Goal: Check status: Check status

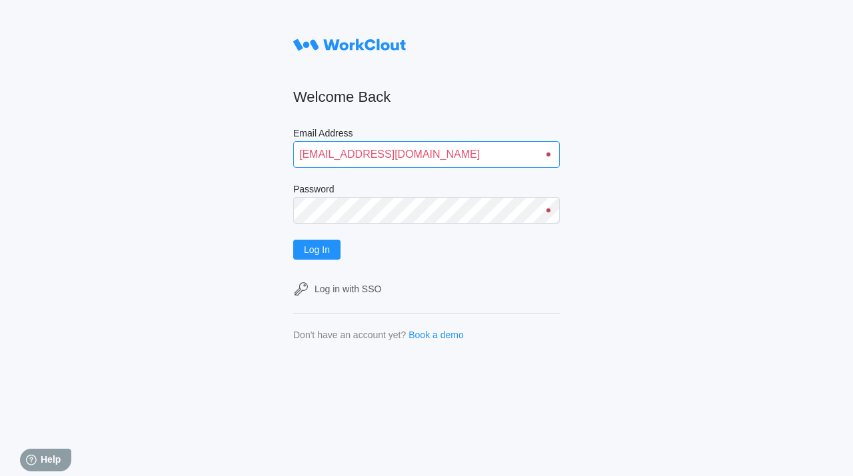
type input "quadristi@simcona.com"
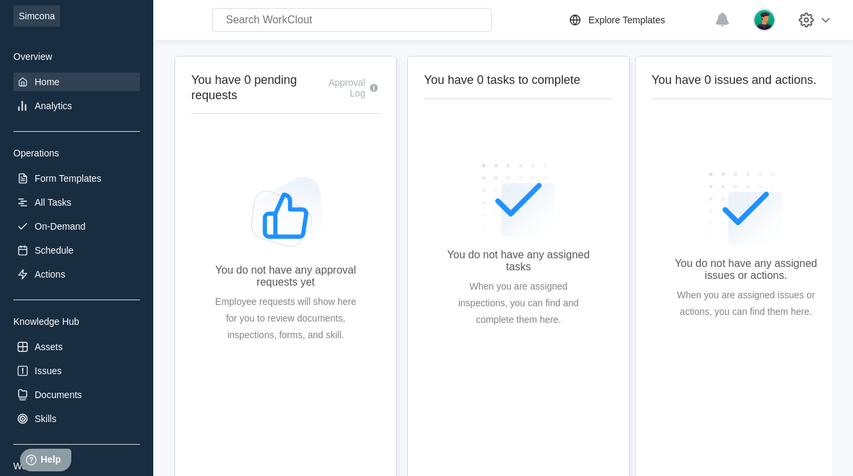
scroll to position [72, 0]
